Goal: Information Seeking & Learning: Learn about a topic

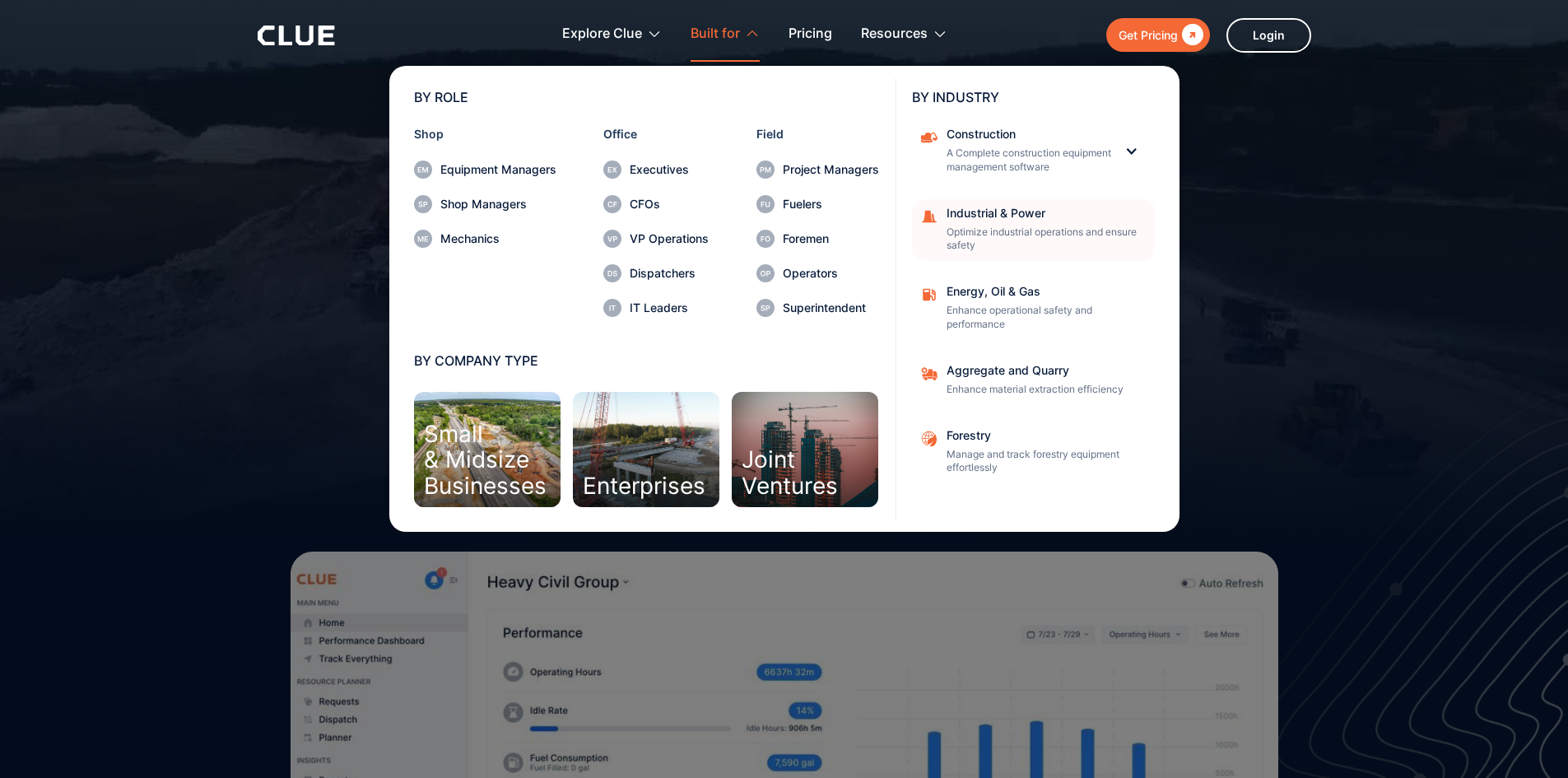
click at [1029, 235] on p "Optimize industrial operations and ensure safety" at bounding box center [1045, 240] width 197 height 28
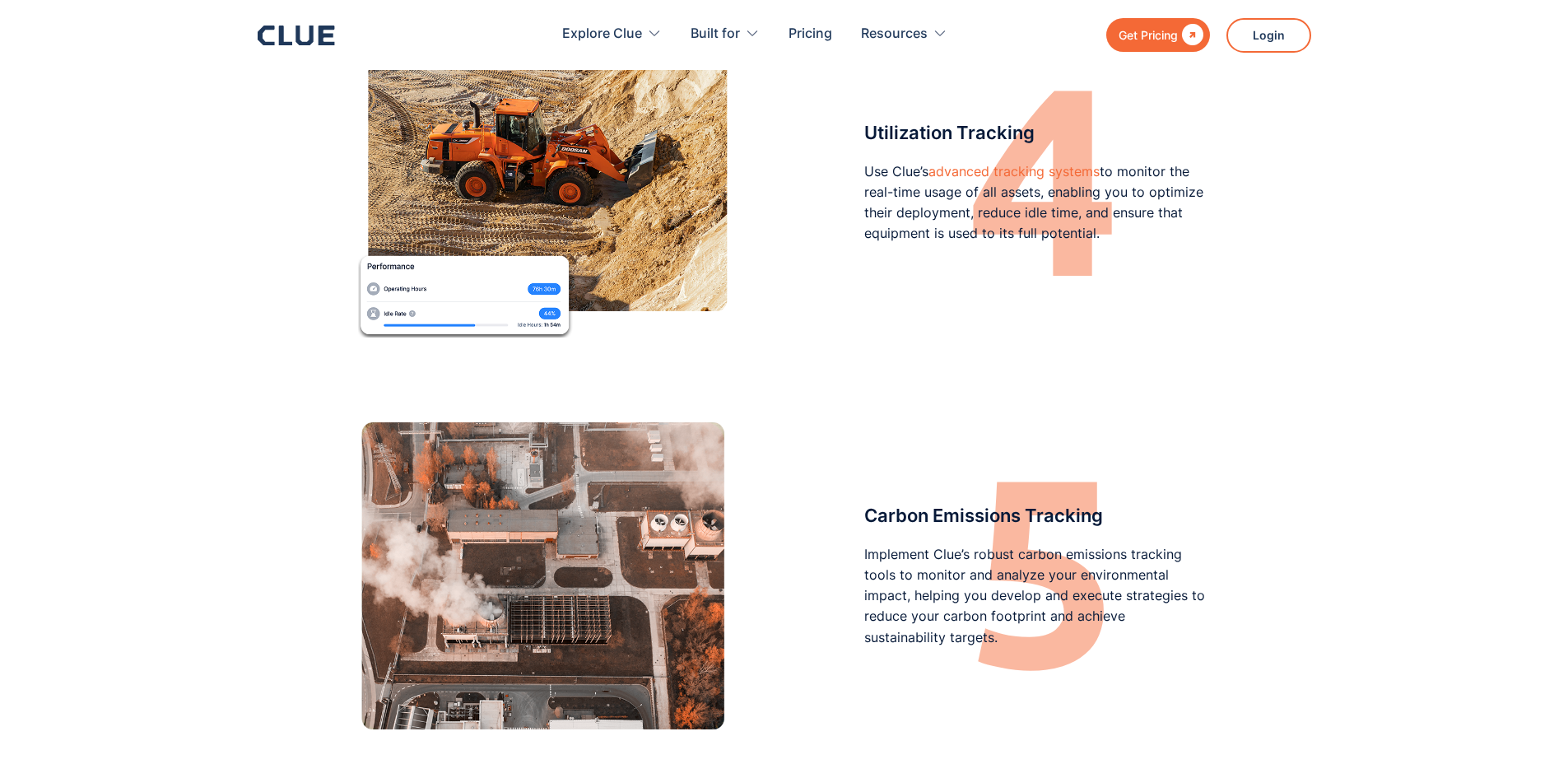
scroll to position [2305, 0]
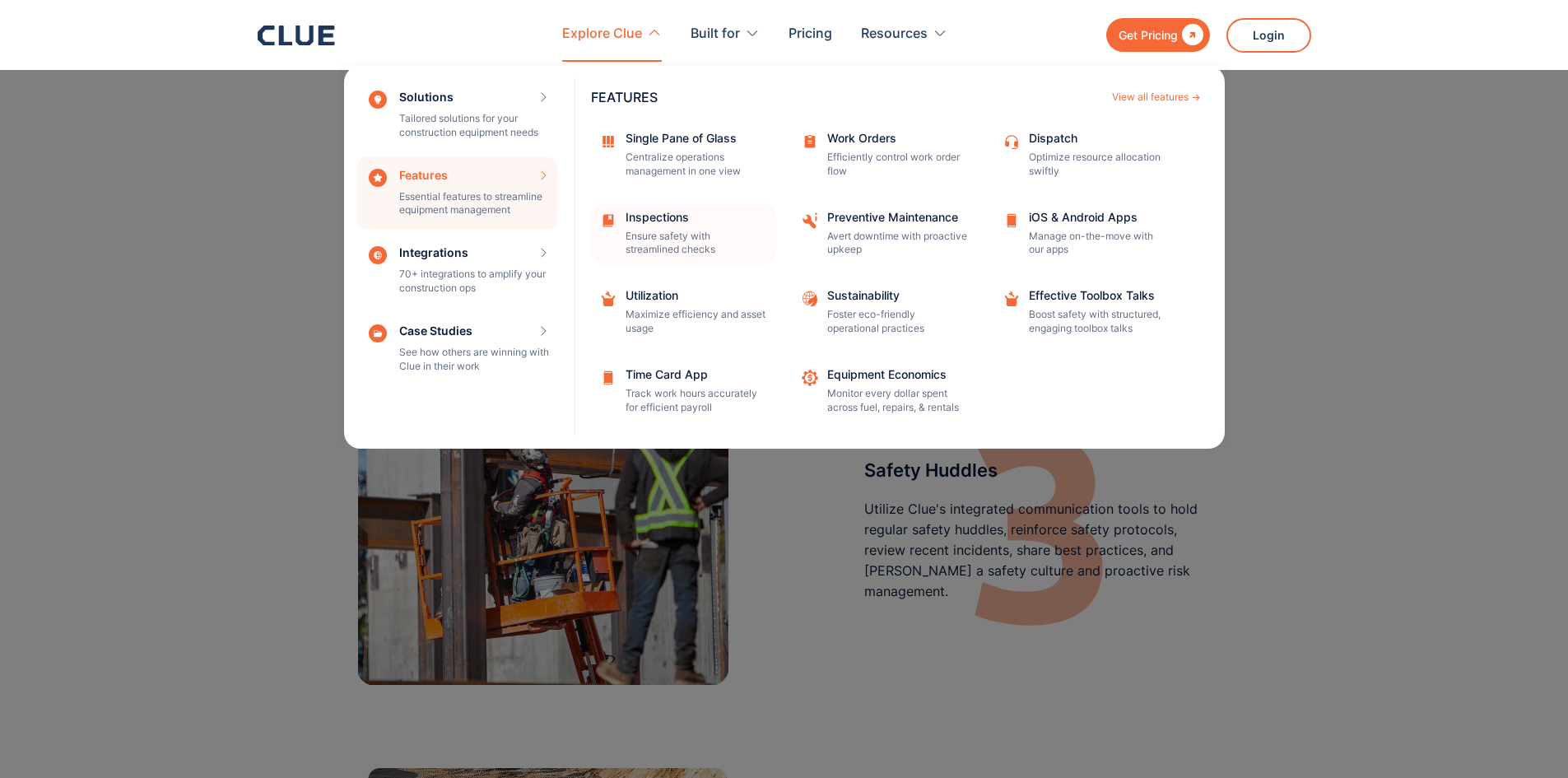
click at [670, 225] on div "Inspections Ensure safety with streamlined checks" at bounding box center [696, 234] width 140 height 46
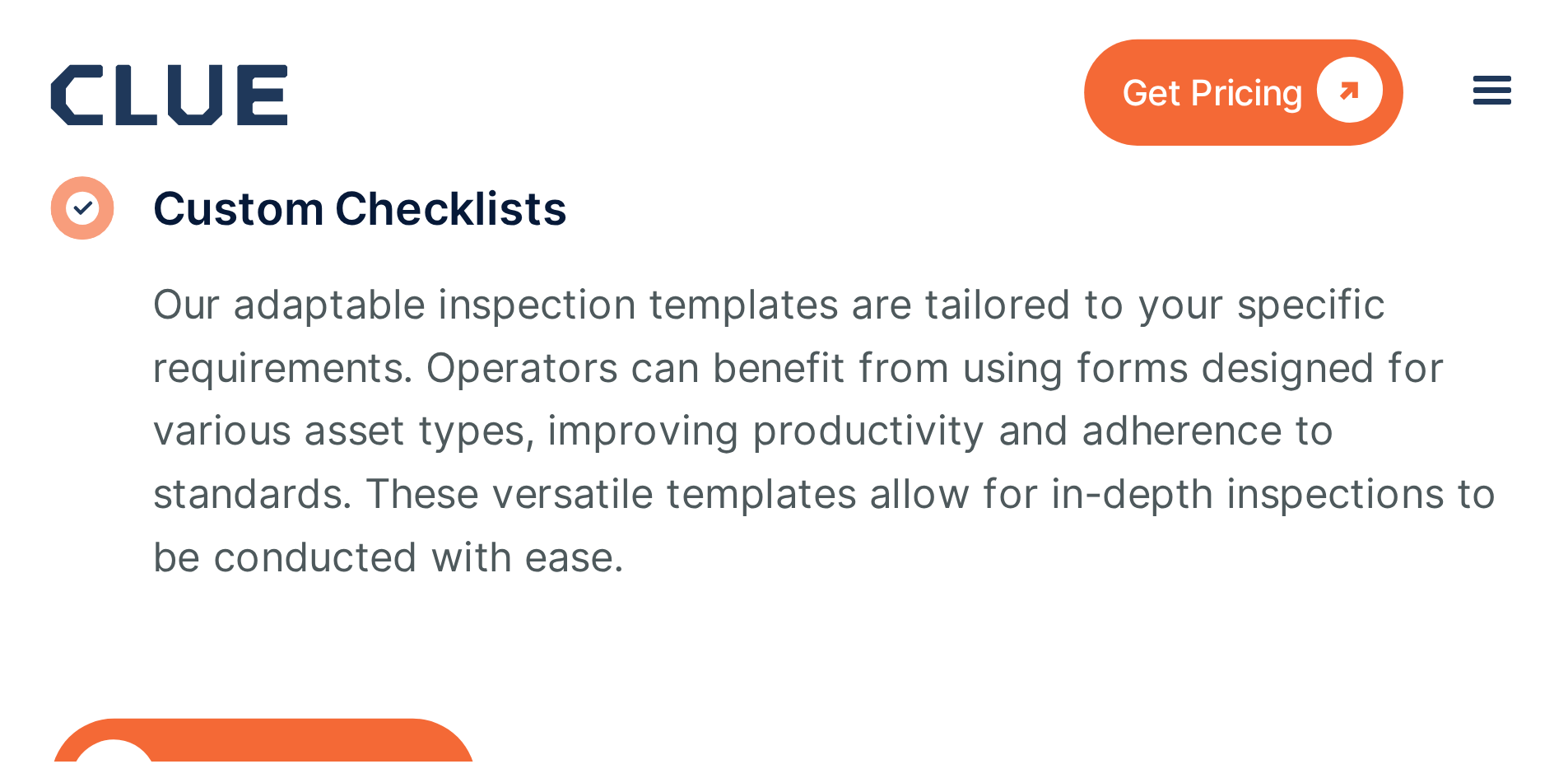
scroll to position [922, 0]
